Goal: Transaction & Acquisition: Download file/media

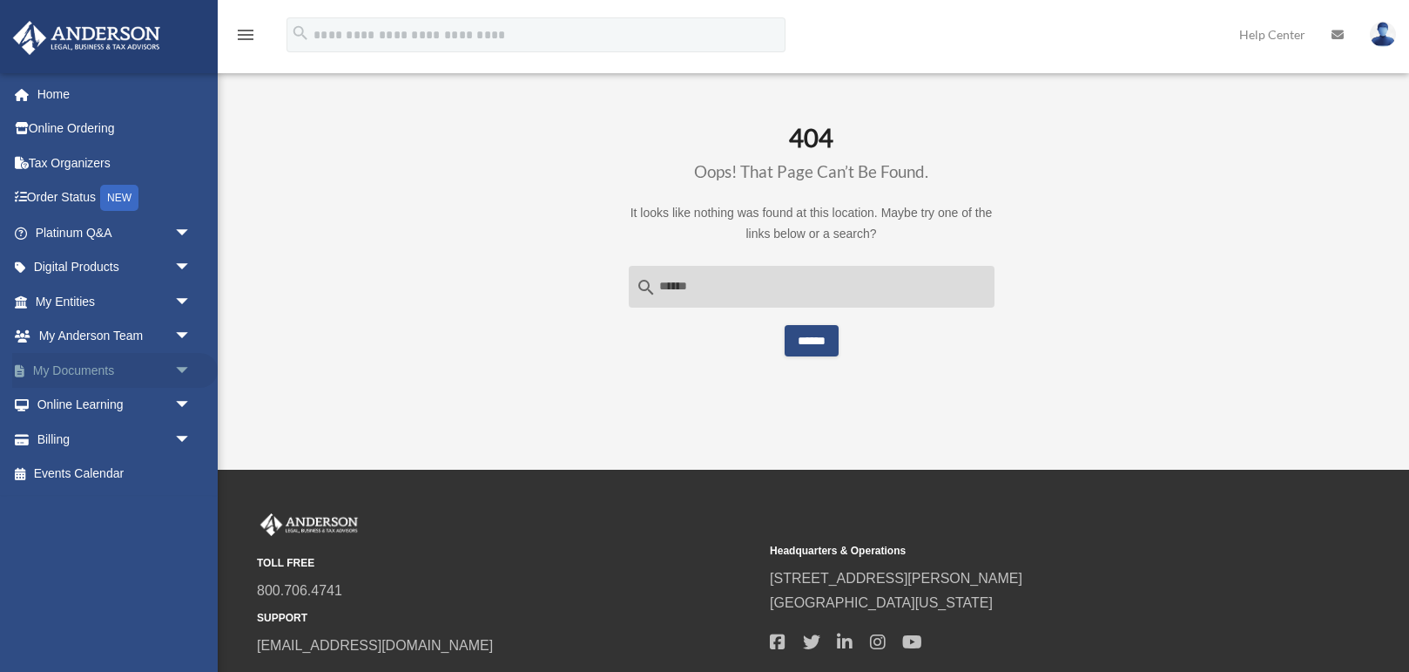
click at [178, 374] on span "arrow_drop_down" at bounding box center [191, 371] width 35 height 36
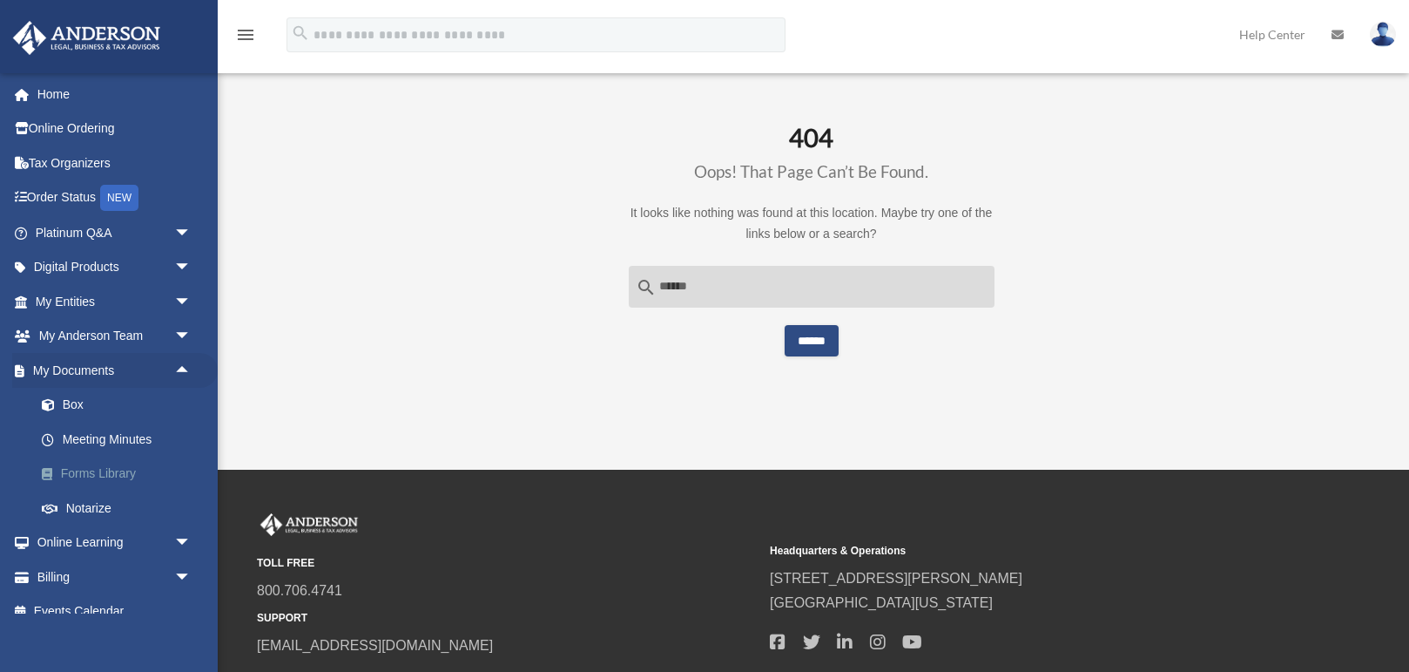
click at [123, 473] on link "Forms Library" at bounding box center [120, 473] width 193 height 35
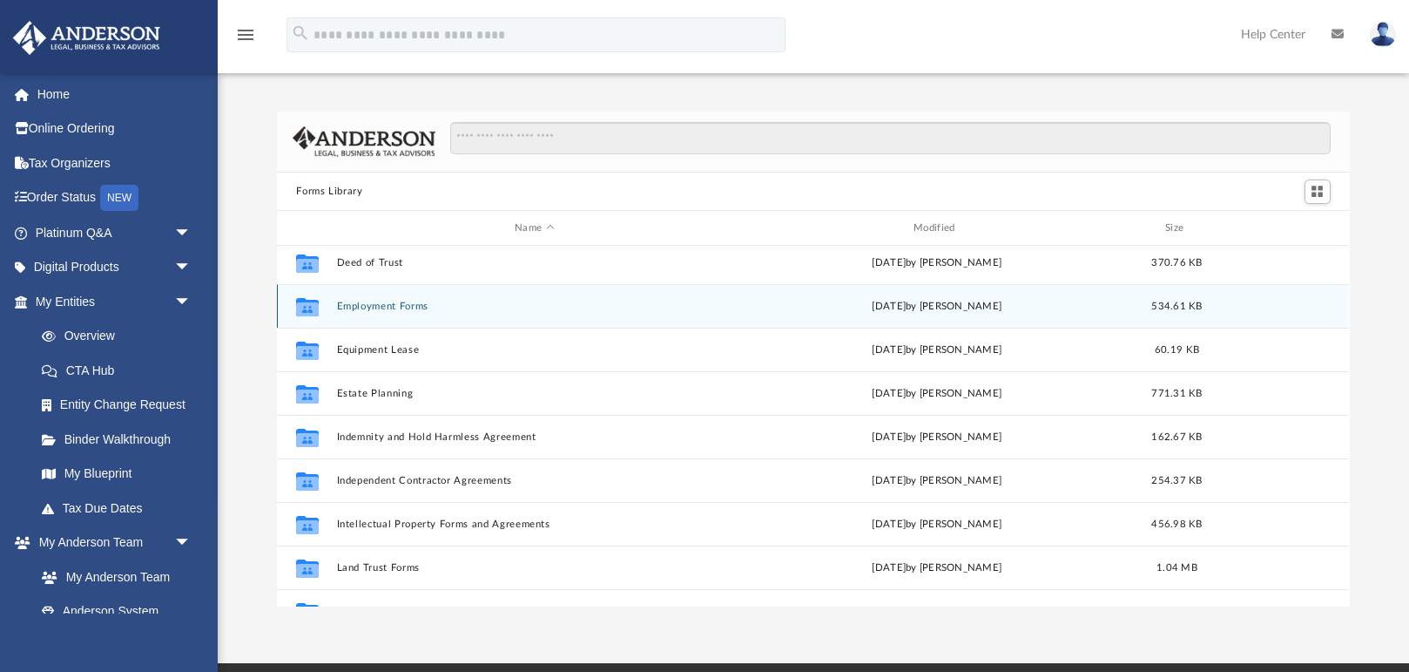
scroll to position [447, 0]
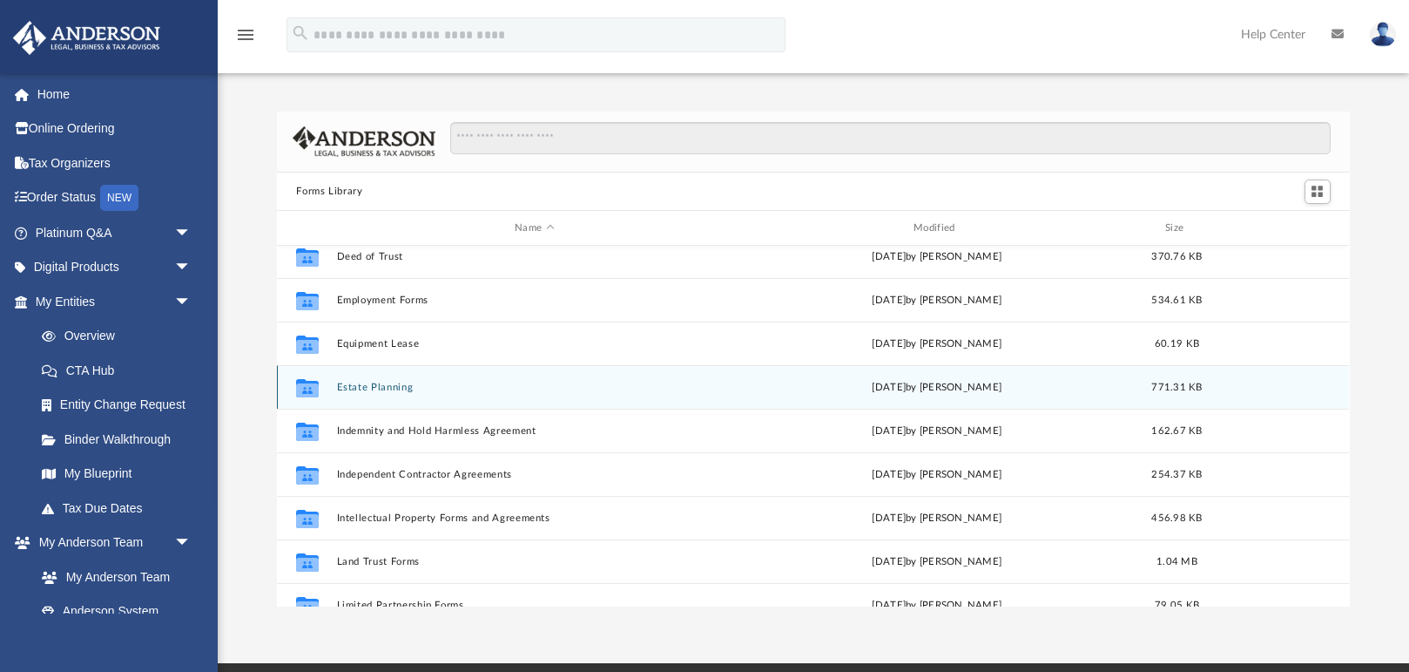
click at [366, 386] on button "Estate Planning" at bounding box center [534, 387] width 395 height 11
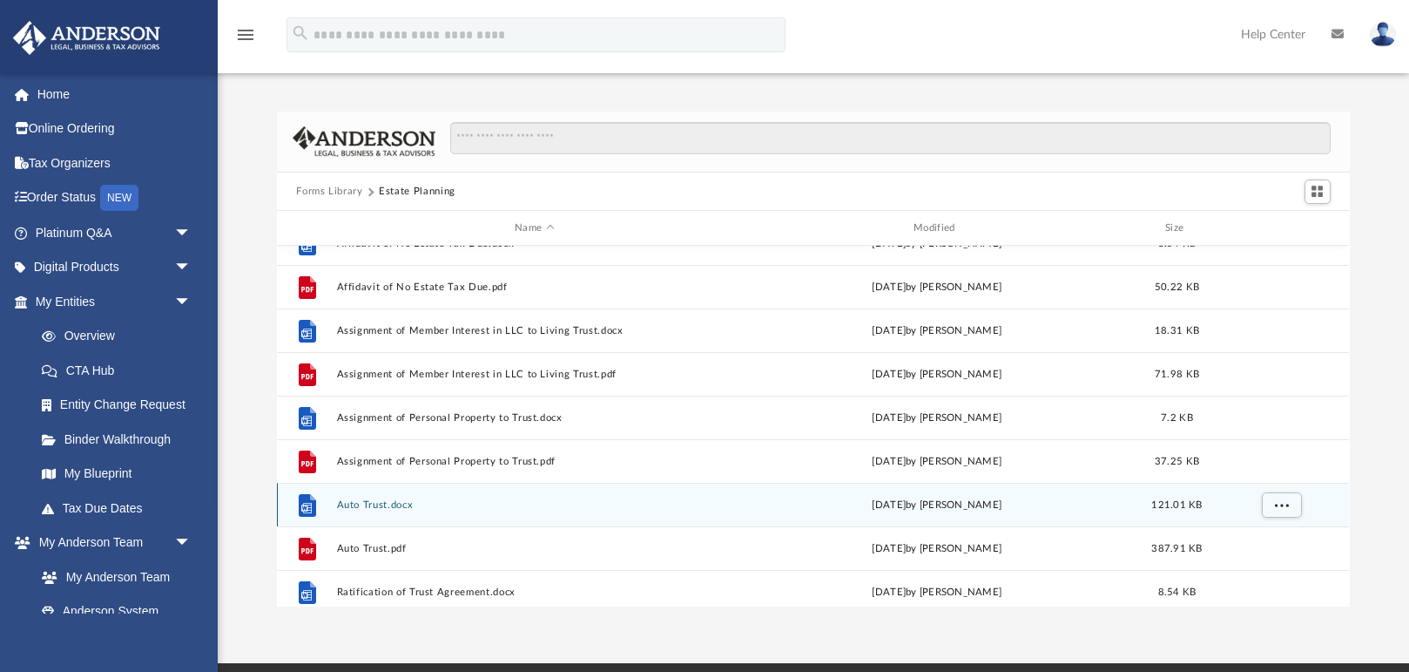
scroll to position [0, 0]
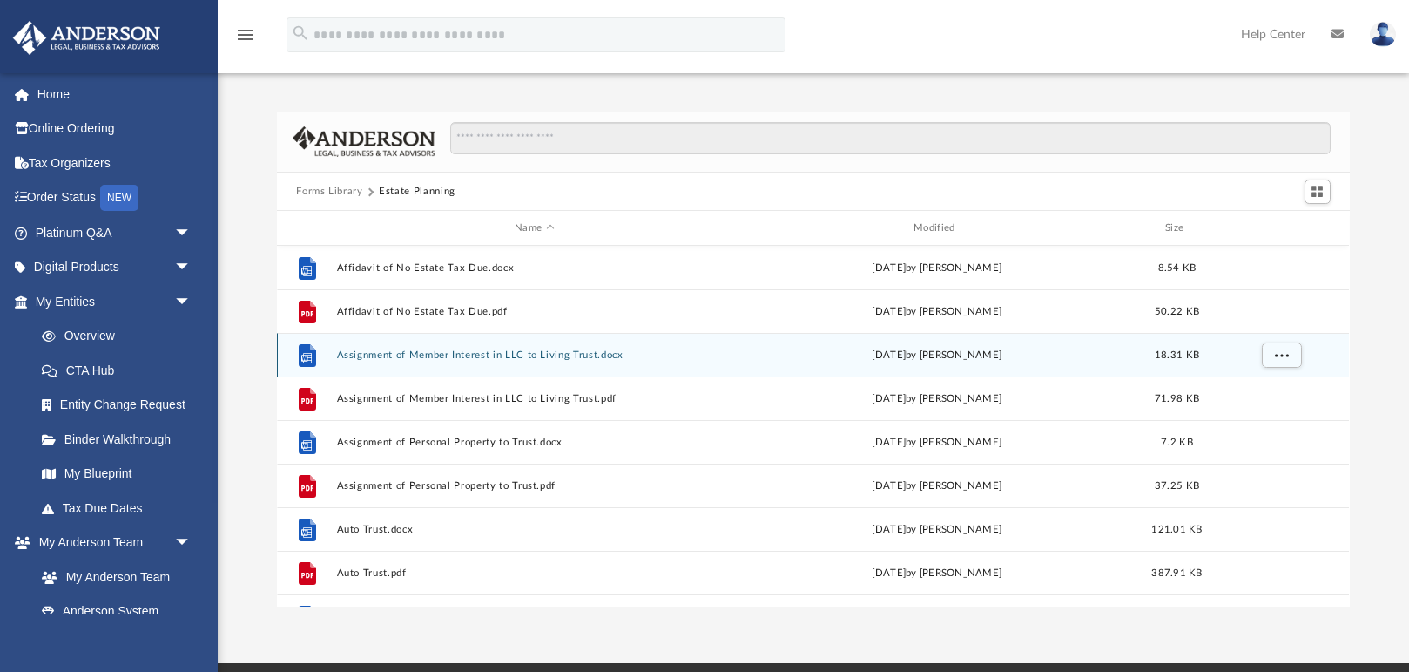
click at [508, 355] on button "Assignment of Member Interest in LLC to Living Trust.docx" at bounding box center [534, 354] width 395 height 11
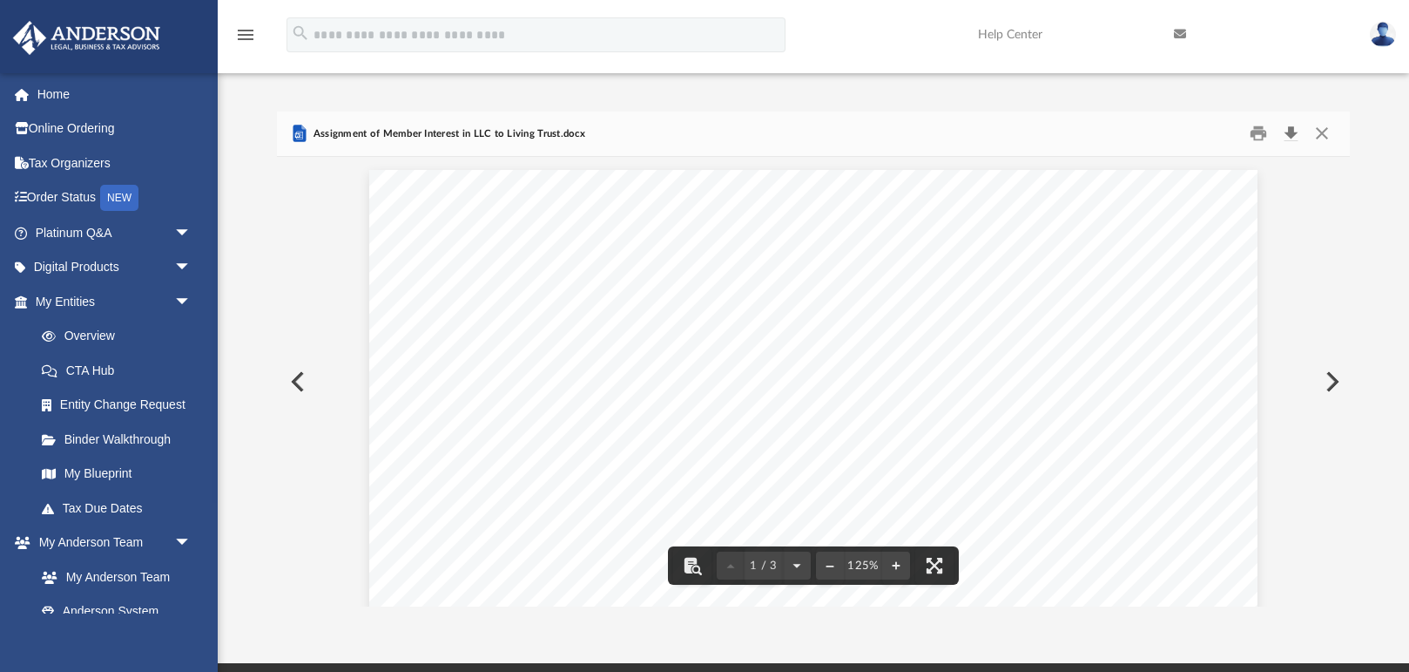
click at [1290, 135] on button "Download" at bounding box center [1291, 133] width 31 height 27
